Goal: Task Accomplishment & Management: Manage account settings

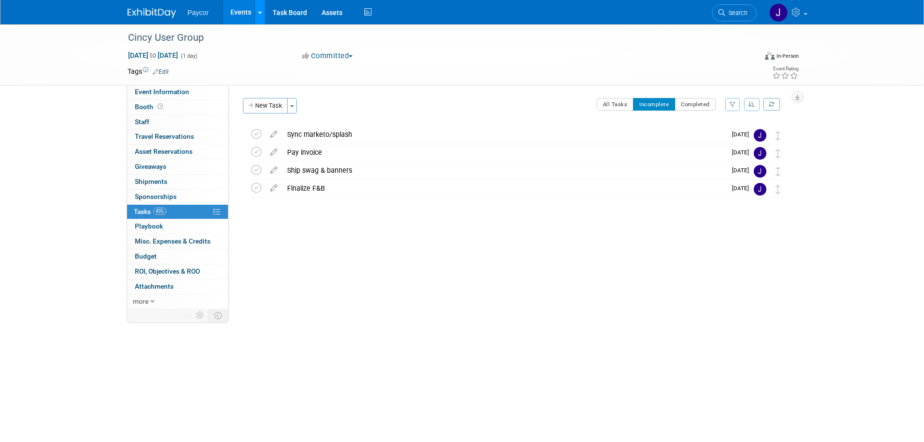
click at [258, 13] on icon at bounding box center [260, 13] width 4 height 6
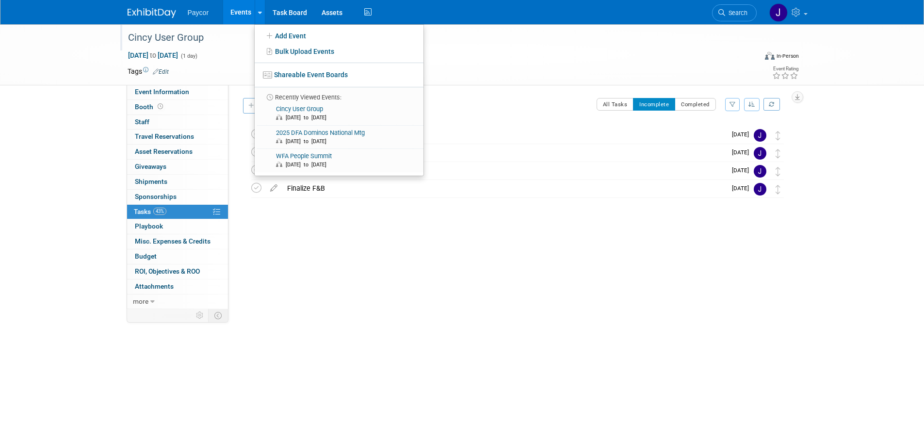
click at [512, 46] on div "Cincy User Group" at bounding box center [434, 37] width 618 height 17
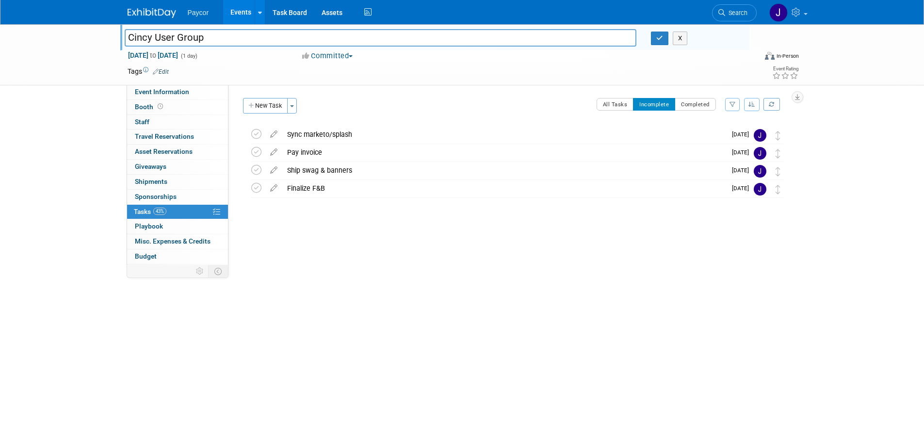
click at [74, 84] on div "Cincy User Group Cincy User Group X Sep 18, 2025 to Sep 18, 2025 (1 day) Sep 18…" at bounding box center [462, 54] width 924 height 61
click at [71, 138] on div "Cincy User Group Cincy User Group X Sep 18, 2025 to Sep 18, 2025 (1 day) Sep 18…" at bounding box center [462, 195] width 924 height 342
click at [80, 187] on div "Cincy User Group Cincy User Group X Sep 18, 2025 to Sep 18, 2025 (1 day) Sep 18…" at bounding box center [462, 195] width 924 height 342
click at [170, 12] on img at bounding box center [152, 13] width 49 height 10
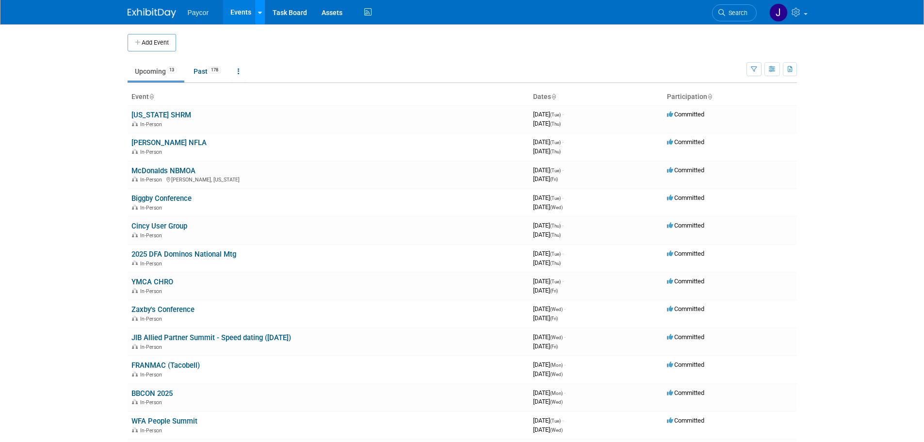
click at [258, 17] on link at bounding box center [260, 12] width 10 height 24
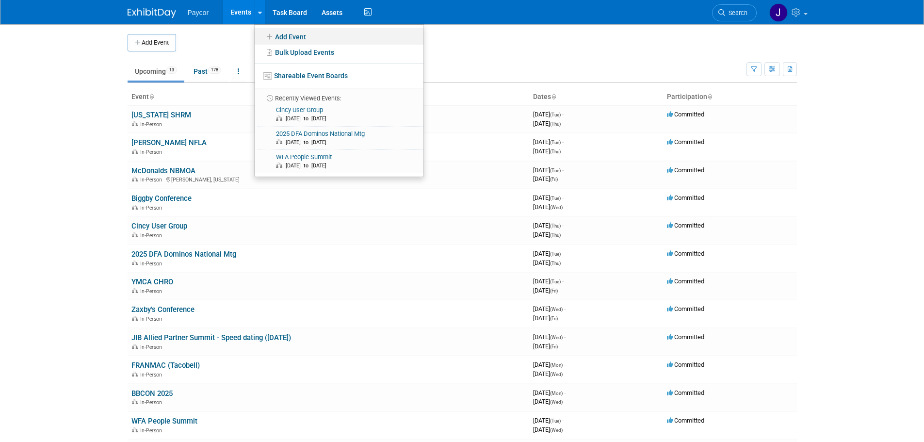
click at [289, 36] on link "Add Event" at bounding box center [339, 36] width 169 height 16
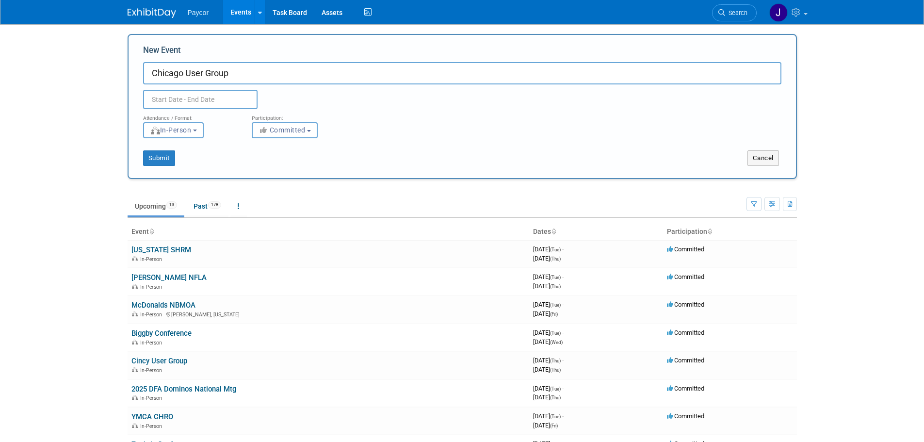
type input "Chicago User Group"
click at [217, 98] on input "text" at bounding box center [200, 99] width 115 height 19
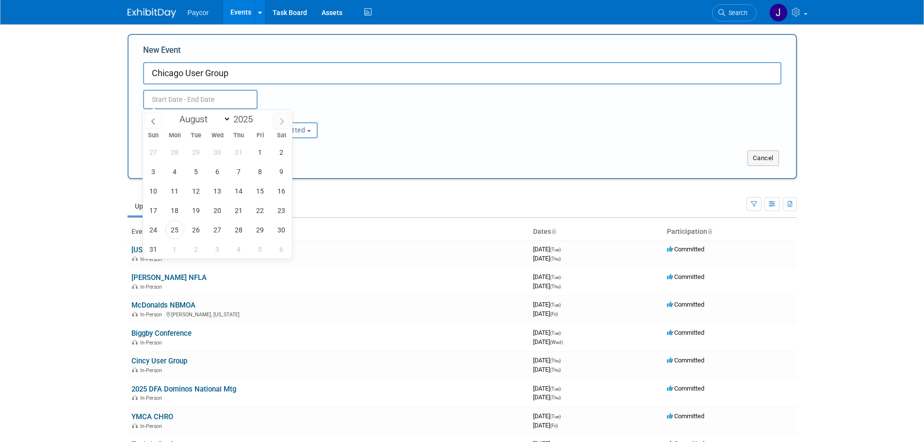
click at [284, 125] on span at bounding box center [281, 121] width 17 height 16
click at [282, 123] on icon at bounding box center [282, 121] width 7 height 7
select select "9"
click at [244, 194] on span "16" at bounding box center [239, 190] width 19 height 19
click at [238, 192] on span "16" at bounding box center [239, 190] width 19 height 19
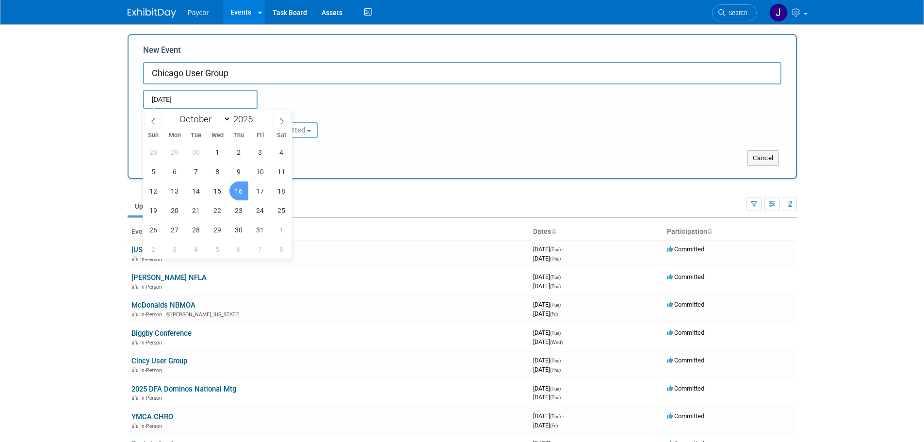
type input "[DATE] to [DATE]"
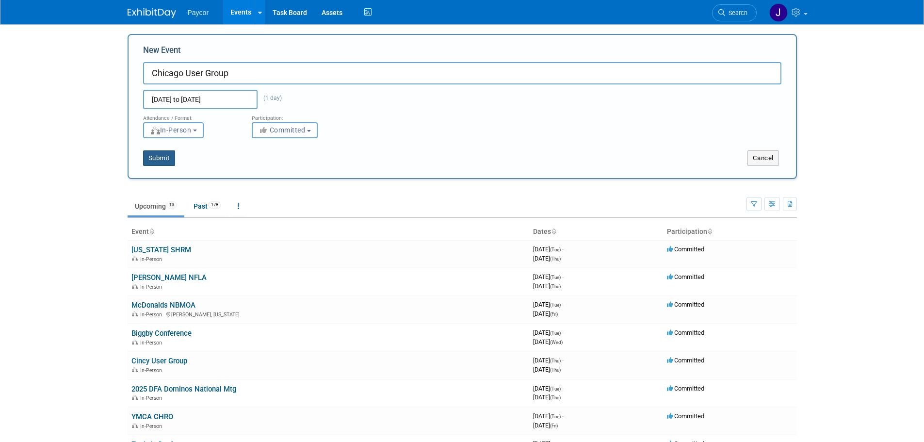
click at [157, 162] on button "Submit" at bounding box center [159, 158] width 32 height 16
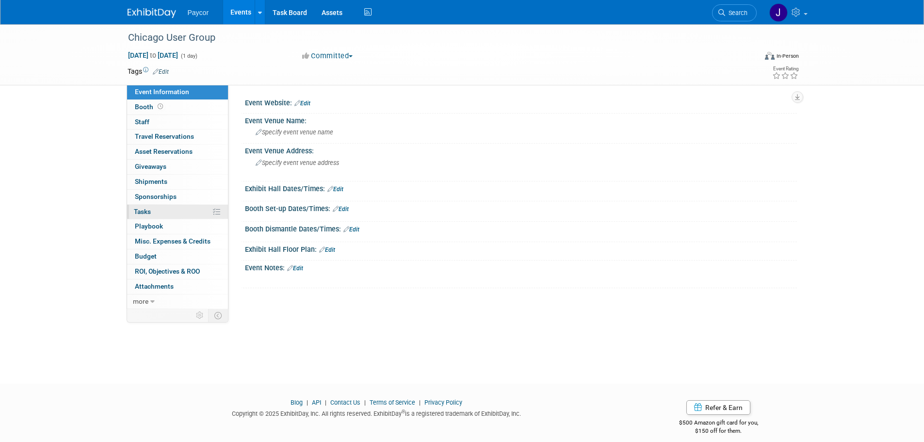
click at [187, 210] on link "0% Tasks 0%" at bounding box center [177, 212] width 101 height 15
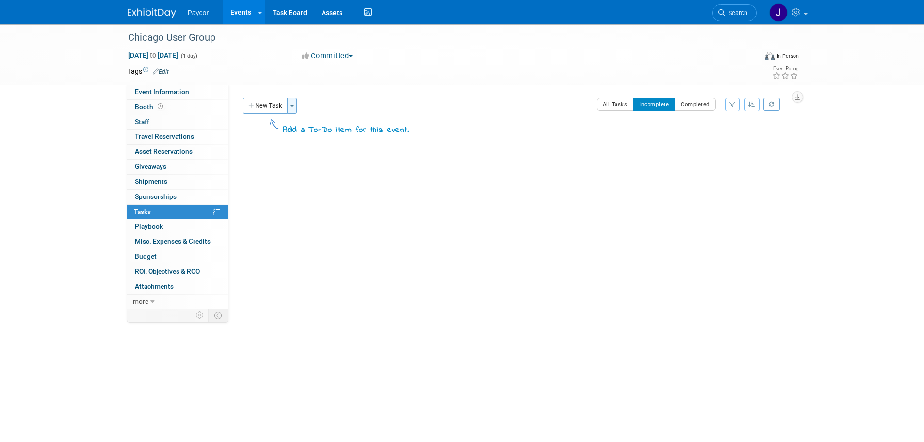
click at [292, 107] on button "Toggle Dropdown" at bounding box center [292, 106] width 10 height 16
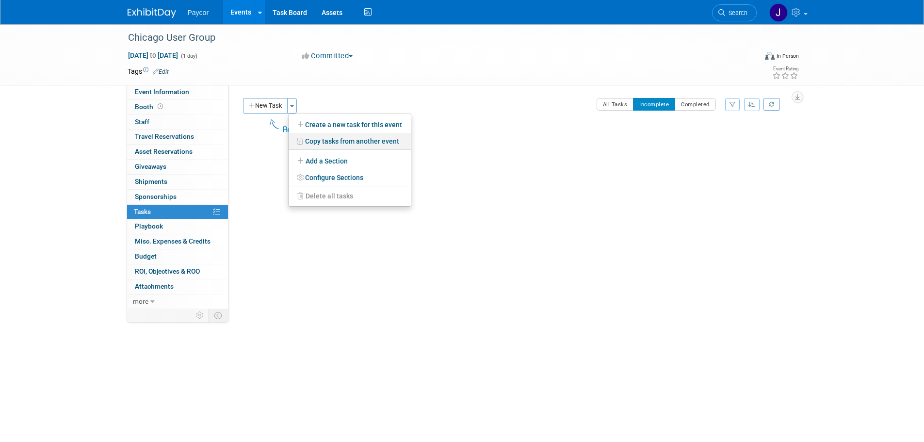
click at [315, 139] on link "Copy tasks from another event" at bounding box center [350, 141] width 122 height 16
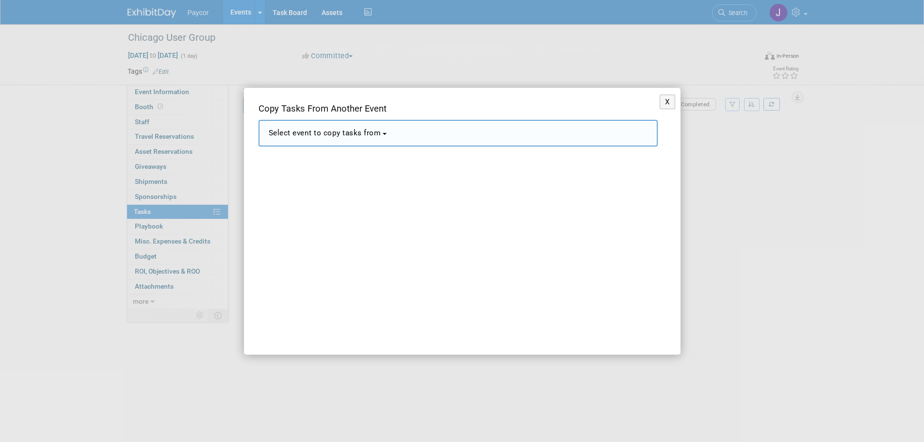
click at [312, 133] on span "Select event to copy tasks from" at bounding box center [325, 133] width 113 height 9
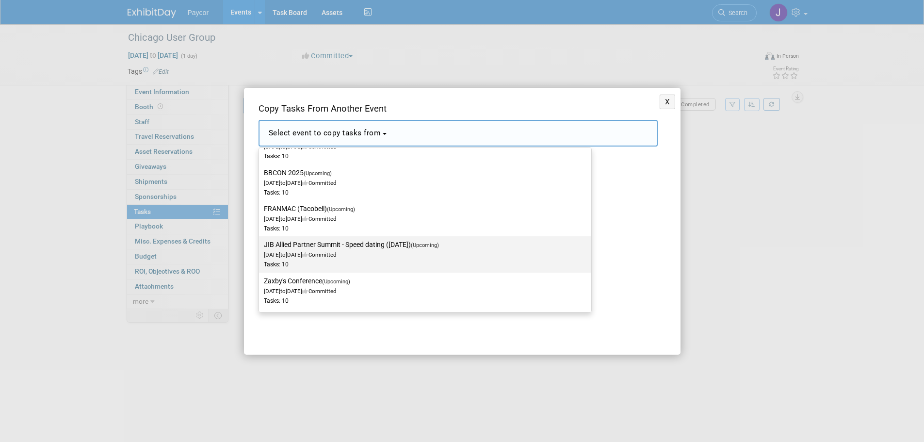
scroll to position [291, 0]
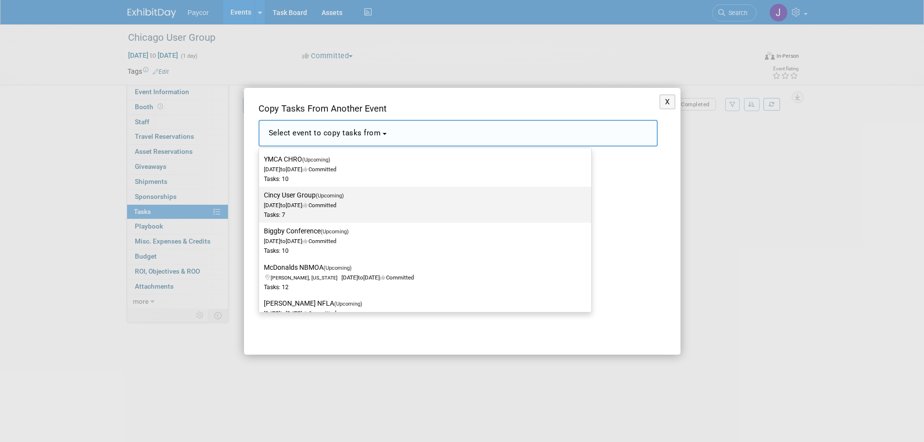
click at [302, 212] on div "Tasks: 7" at bounding box center [418, 215] width 308 height 8
click at [261, 198] on input "Cincy User Group (Upcoming) [DATE] to [DATE] Committed Tasks: 7" at bounding box center [257, 195] width 6 height 6
select select "11149947"
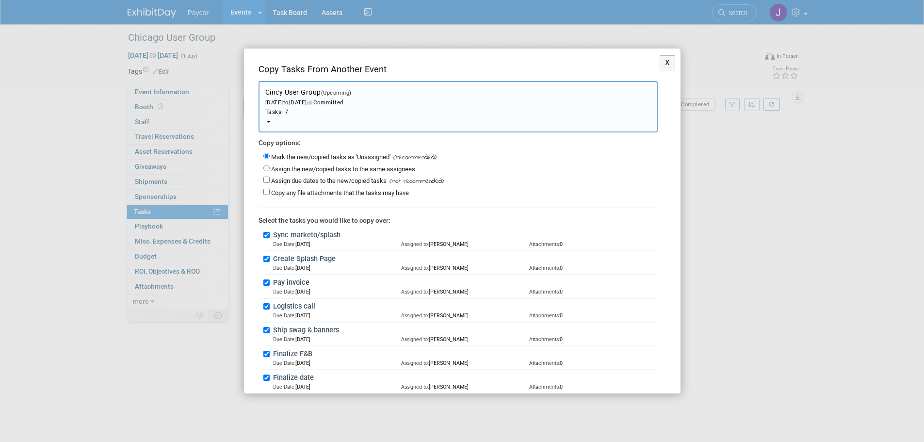
click at [288, 167] on label "Assign the new/copied tasks to the same assignees" at bounding box center [343, 168] width 144 height 7
click at [270, 167] on input "Assign the new/copied tasks to the same assignees" at bounding box center [266, 168] width 6 height 6
radio input "true"
click at [284, 182] on label "Assign due dates to the new/copied tasks" at bounding box center [328, 180] width 115 height 7
click at [270, 182] on input "Assign due dates to the new/copied tasks" at bounding box center [266, 180] width 6 height 6
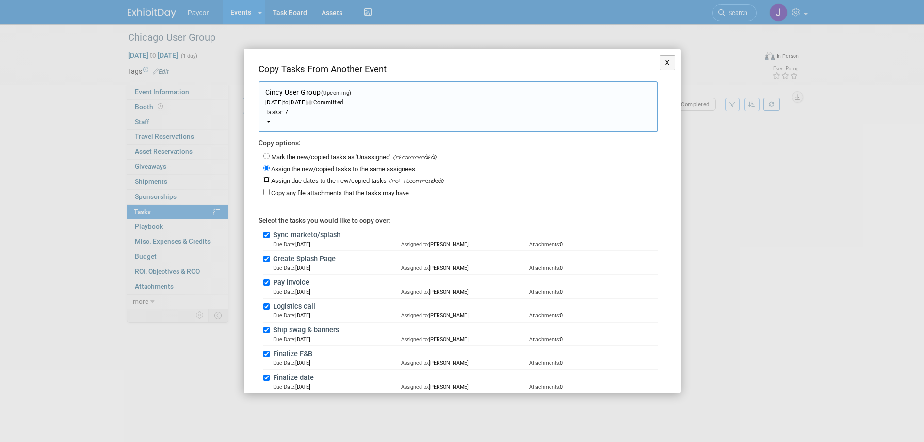
checkbox input "true"
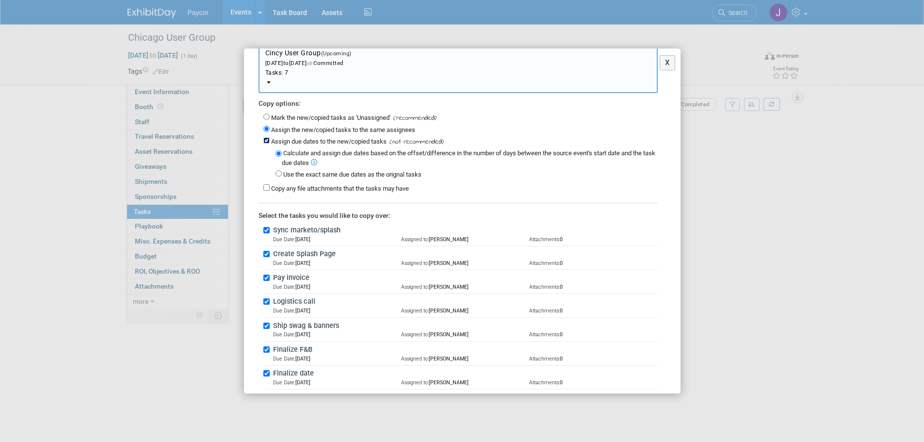
scroll to position [80, 0]
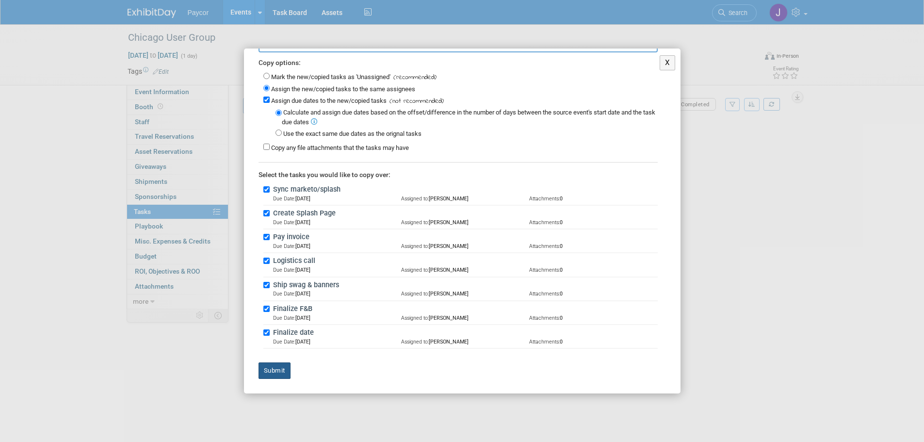
click at [274, 375] on button "Submit" at bounding box center [275, 370] width 32 height 16
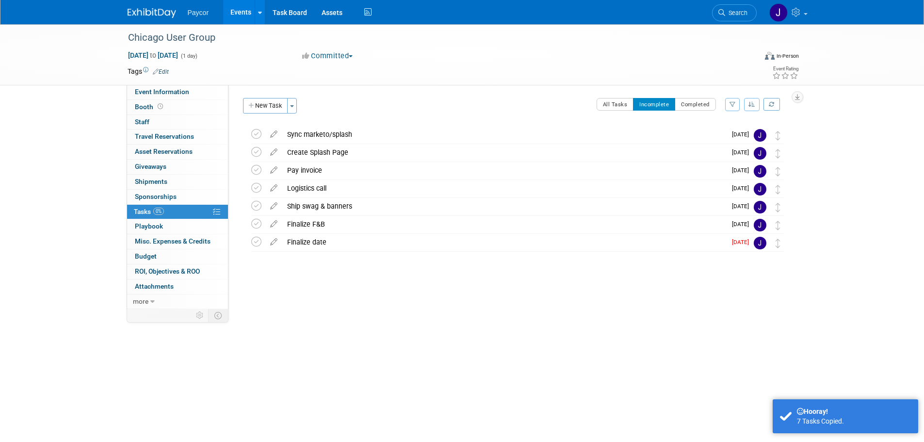
click at [751, 104] on icon "button" at bounding box center [752, 104] width 7 height 6
click at [720, 149] on link "By Due Date" at bounding box center [724, 149] width 69 height 14
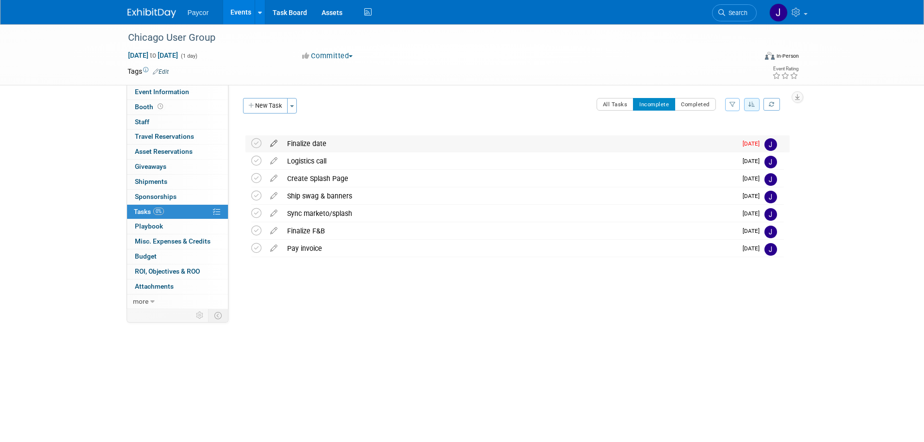
click at [272, 143] on icon at bounding box center [273, 141] width 17 height 12
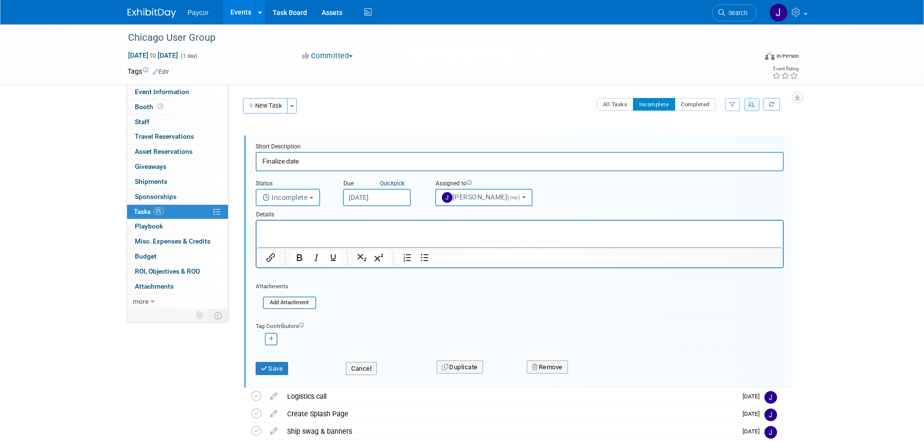
scroll to position [0, 0]
click at [364, 196] on input "[DATE]" at bounding box center [377, 197] width 68 height 17
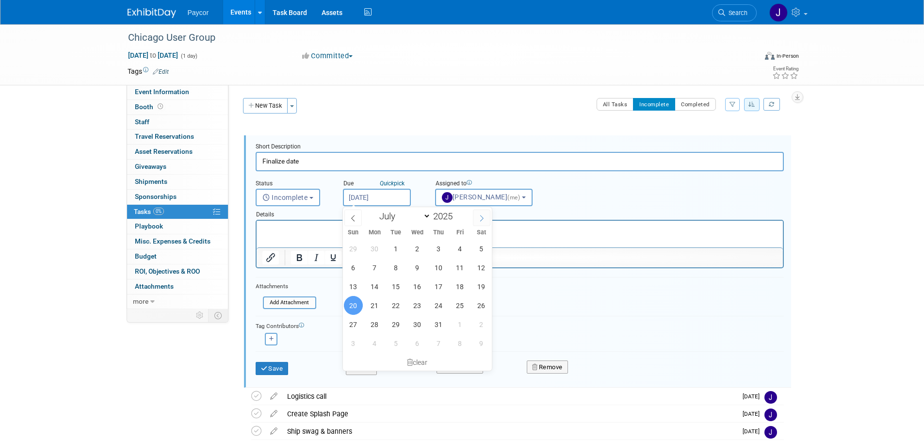
click at [477, 218] on span at bounding box center [481, 218] width 17 height 16
select select "7"
click at [401, 321] on span "26" at bounding box center [396, 324] width 19 height 19
type input "[DATE]"
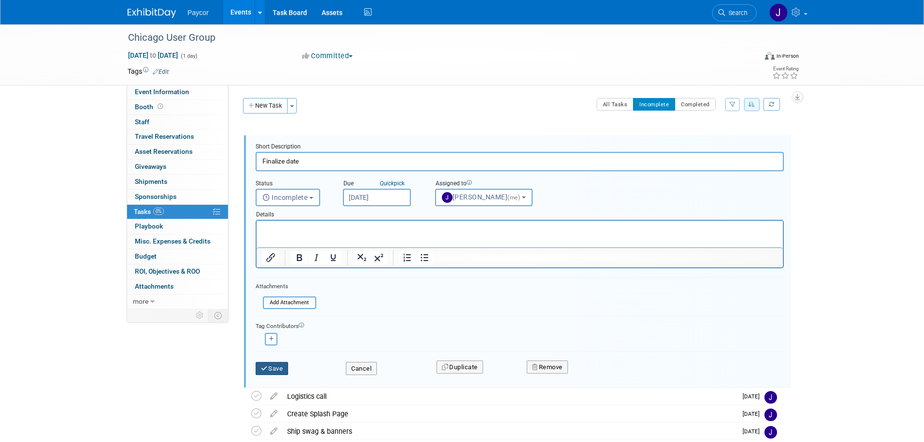
click at [283, 363] on button "Save" at bounding box center [272, 369] width 33 height 14
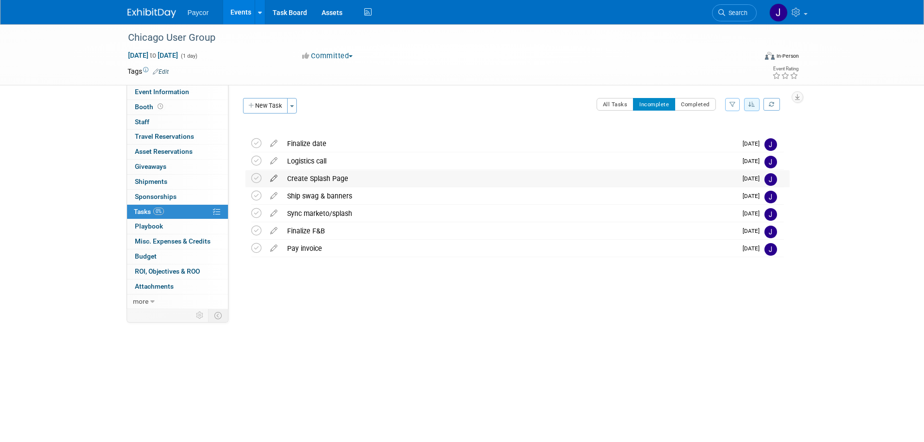
click at [275, 178] on icon at bounding box center [273, 176] width 17 height 12
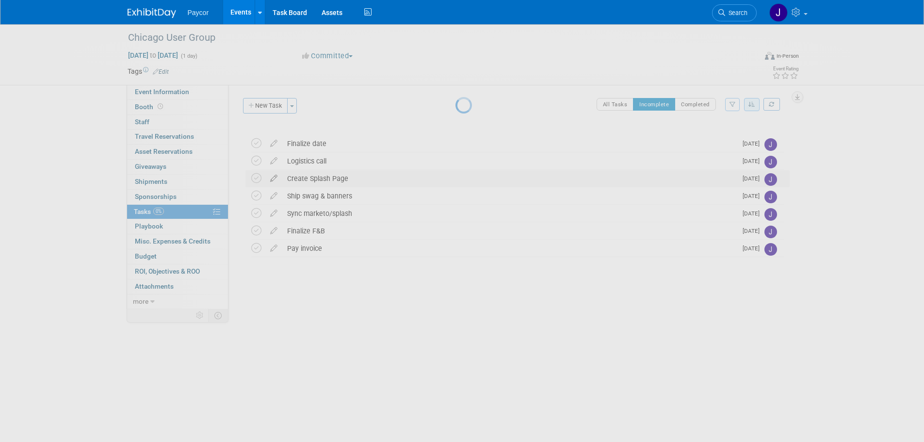
select select "8"
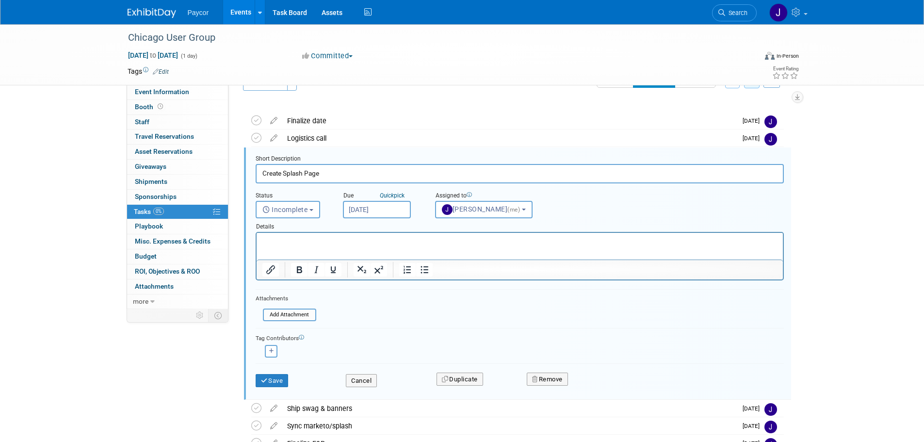
scroll to position [28, 0]
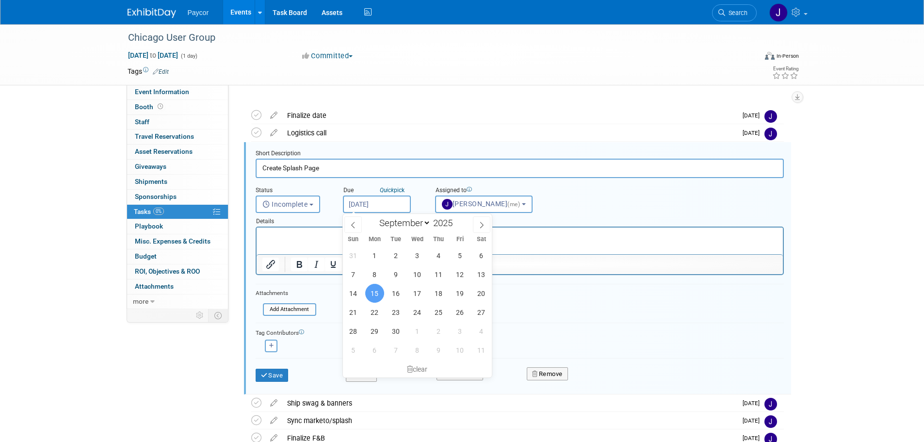
click at [373, 203] on input "[DATE]" at bounding box center [377, 204] width 68 height 17
click at [403, 273] on span "9" at bounding box center [396, 274] width 19 height 19
type input "[DATE]"
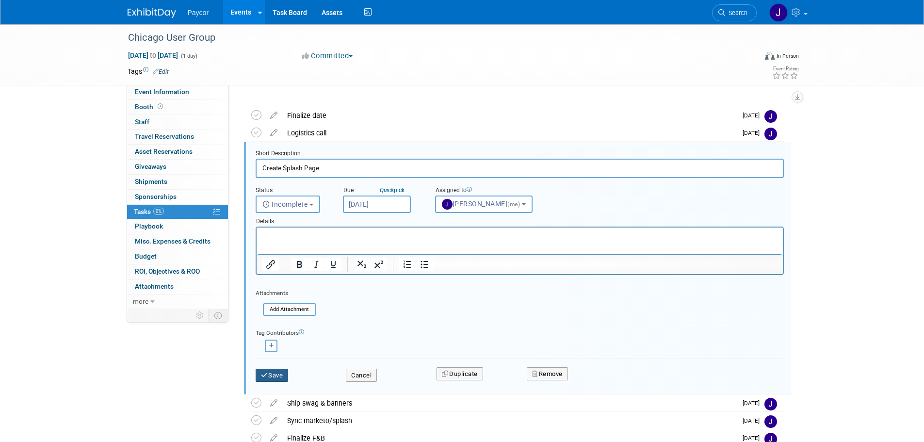
click at [274, 375] on button "Save" at bounding box center [272, 376] width 33 height 14
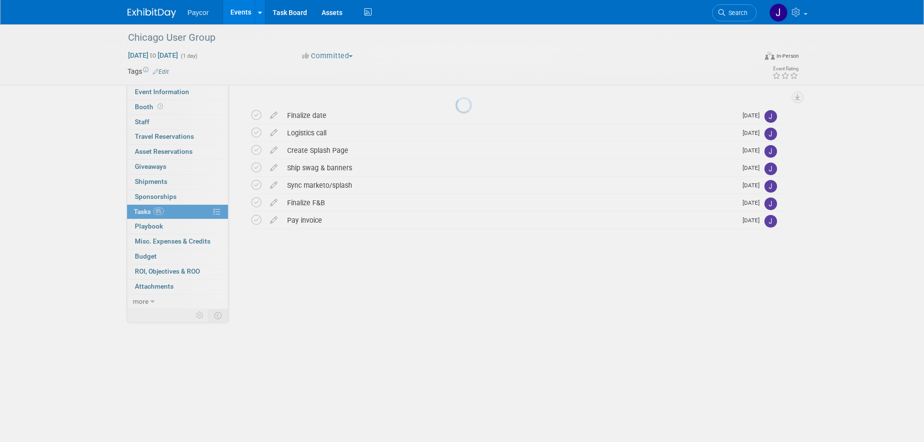
scroll to position [0, 0]
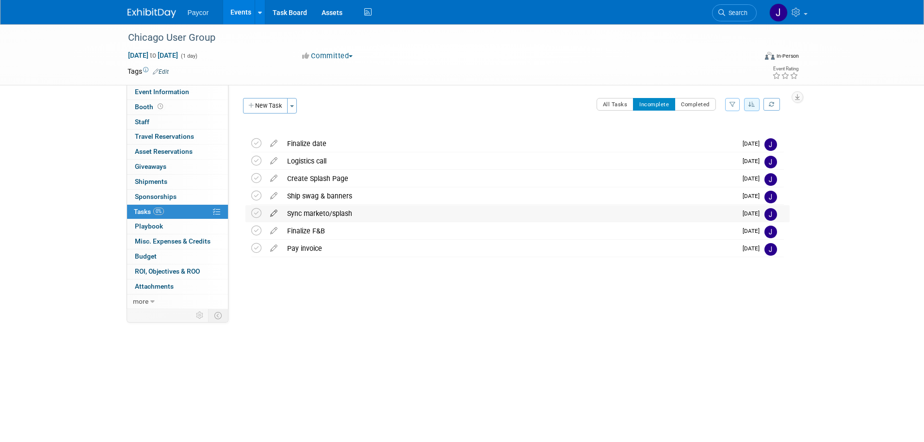
click at [275, 209] on icon at bounding box center [273, 211] width 17 height 12
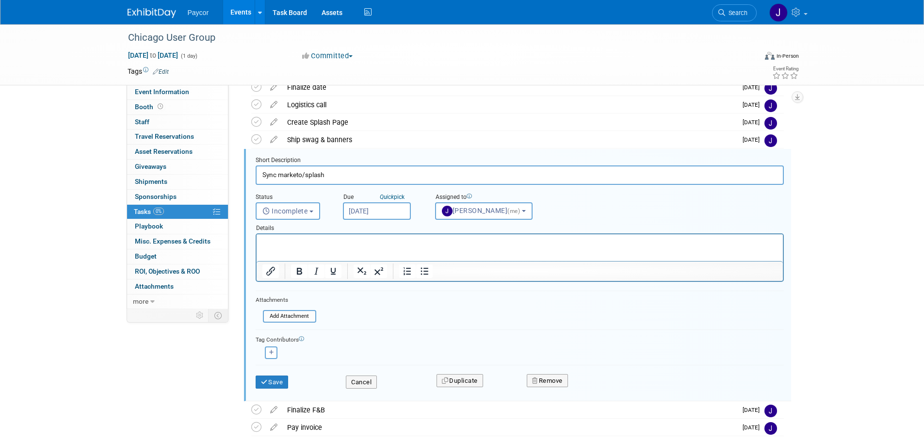
scroll to position [63, 0]
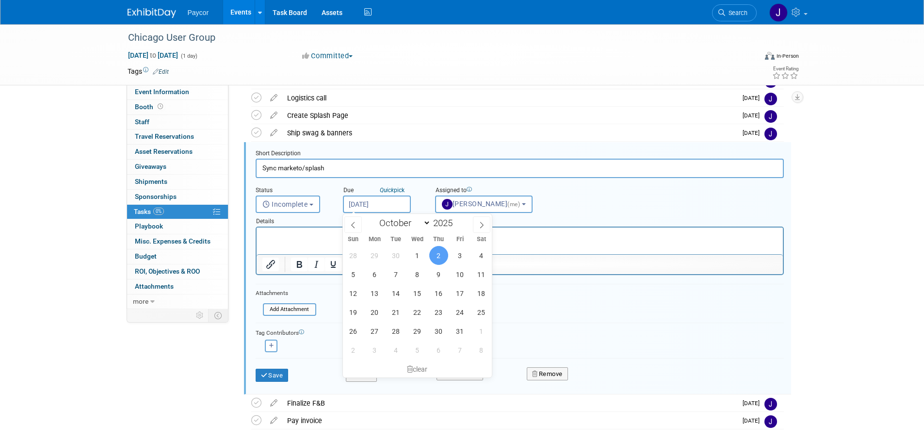
click at [353, 200] on input "[DATE]" at bounding box center [377, 204] width 68 height 17
click at [355, 227] on icon at bounding box center [353, 225] width 7 height 7
select select "8"
click at [394, 272] on span "9" at bounding box center [396, 274] width 19 height 19
type input "[DATE]"
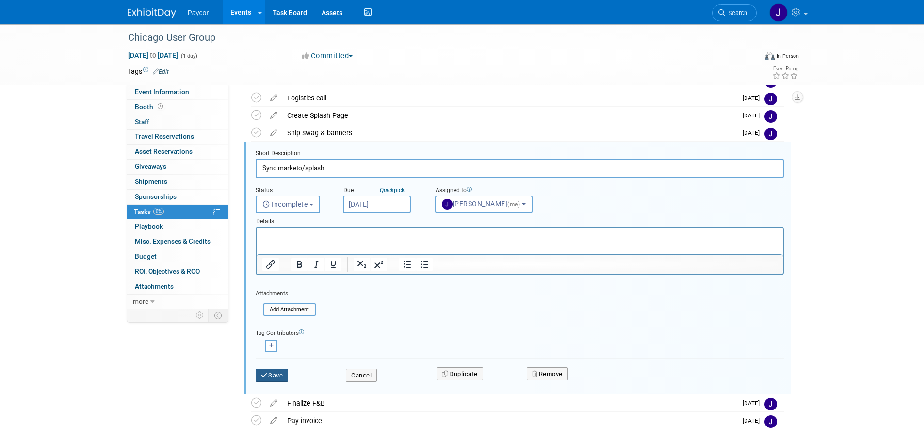
click at [279, 374] on button "Save" at bounding box center [272, 376] width 33 height 14
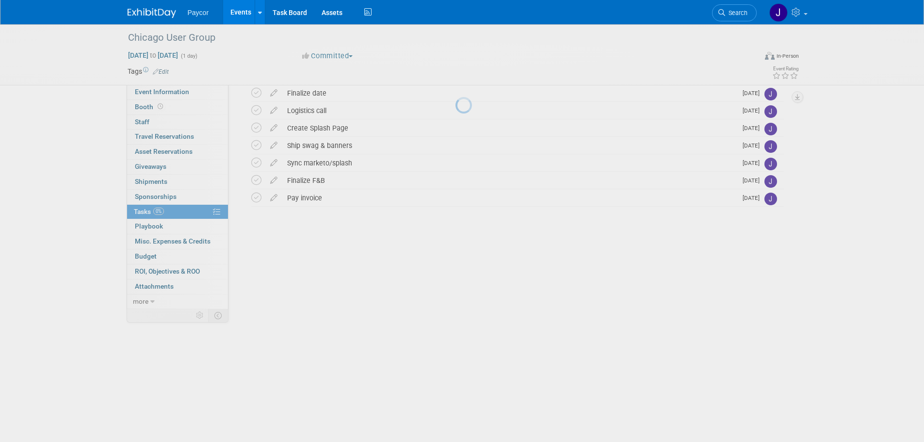
scroll to position [0, 0]
